Goal: Information Seeking & Learning: Learn about a topic

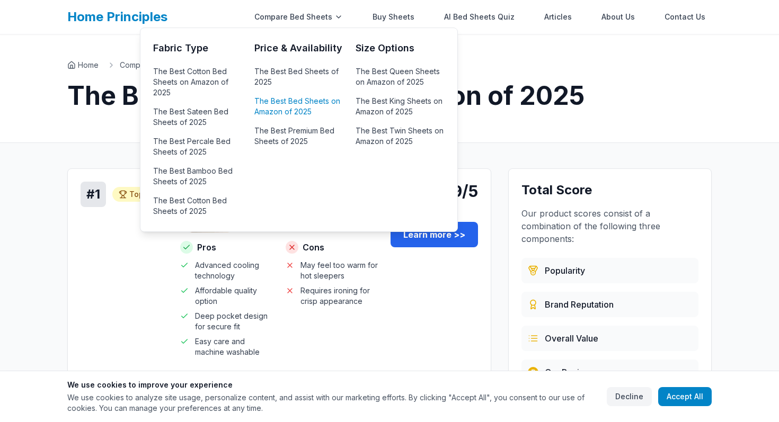
click at [313, 100] on link "The Best Bed Sheets on Amazon of 2025" at bounding box center [298, 106] width 88 height 25
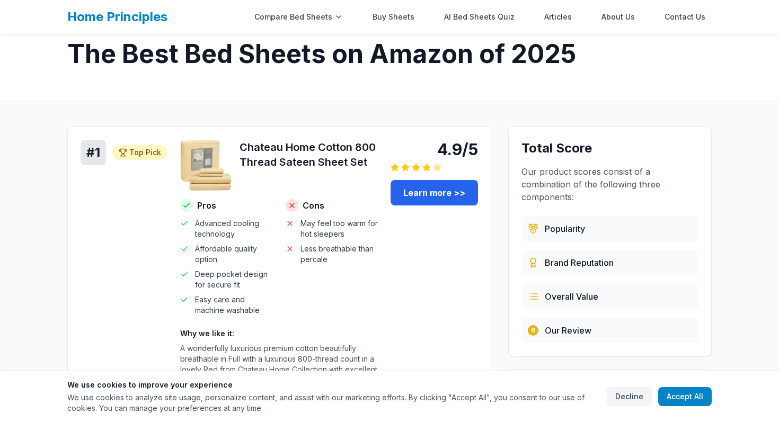
scroll to position [48, 0]
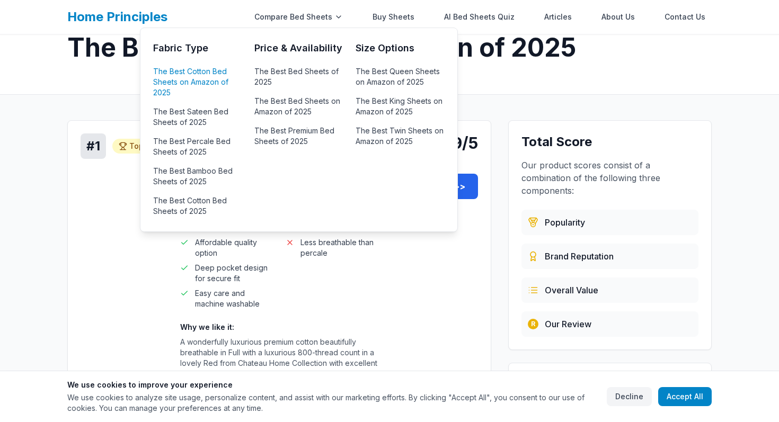
click at [216, 65] on link "The Best Cotton Bed Sheets on Amazon of 2025" at bounding box center [197, 82] width 88 height 36
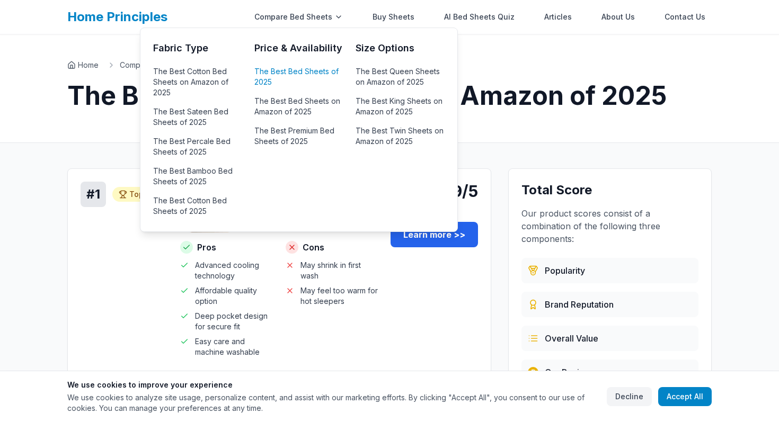
click at [309, 72] on link "The Best Bed Sheets of 2025" at bounding box center [298, 76] width 88 height 25
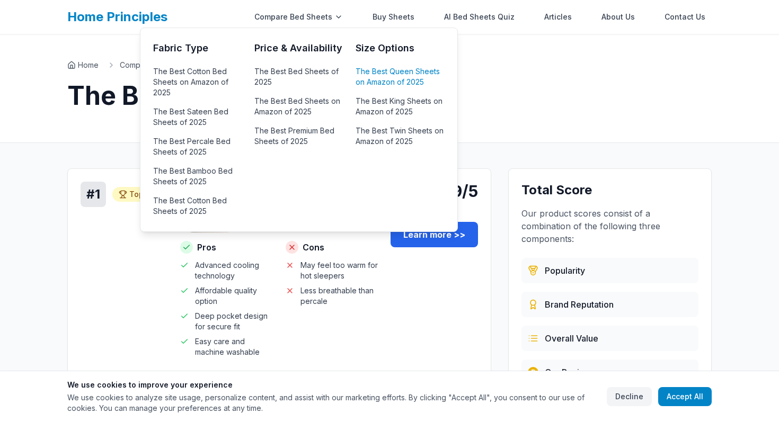
click at [400, 79] on link "The Best Queen Sheets on Amazon of 2025" at bounding box center [400, 76] width 88 height 25
